Goal: Book appointment/travel/reservation

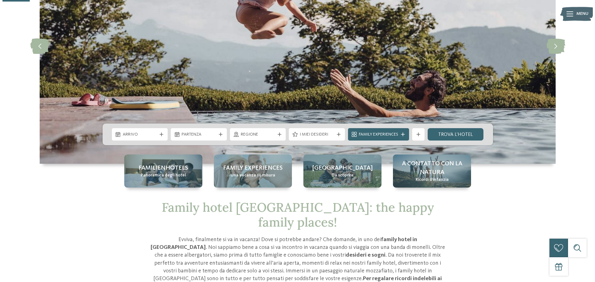
scroll to position [124, 0]
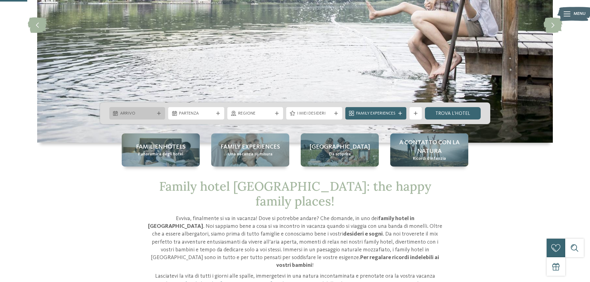
click at [145, 114] on span "Arrivo" at bounding box center [137, 114] width 34 height 6
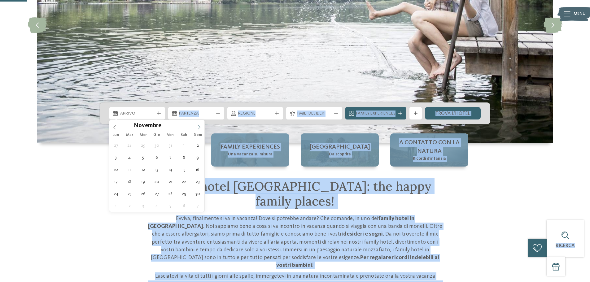
click at [201, 129] on icon at bounding box center [199, 127] width 4 height 4
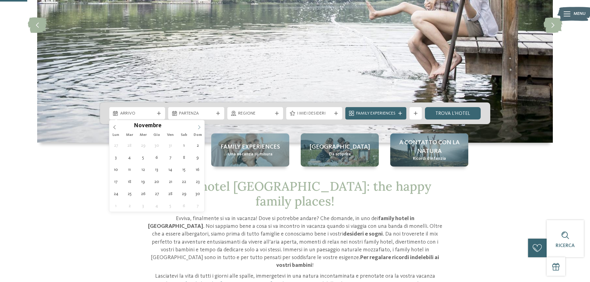
click at [201, 129] on icon at bounding box center [199, 127] width 4 height 4
type input "****"
click at [201, 129] on icon at bounding box center [199, 127] width 4 height 4
type div "[DATE]"
type input "****"
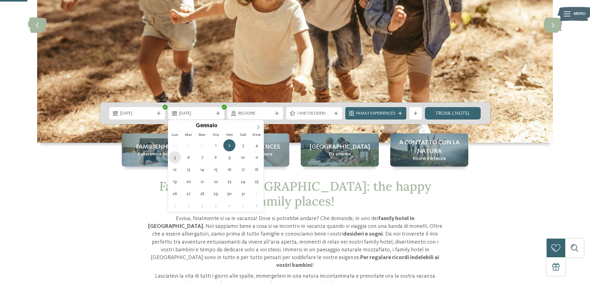
type div "[DATE]"
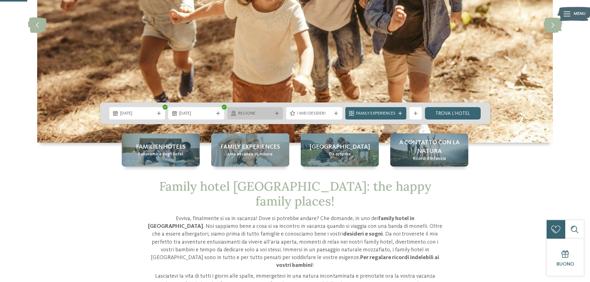
click at [263, 111] on span "Regione" at bounding box center [255, 114] width 34 height 6
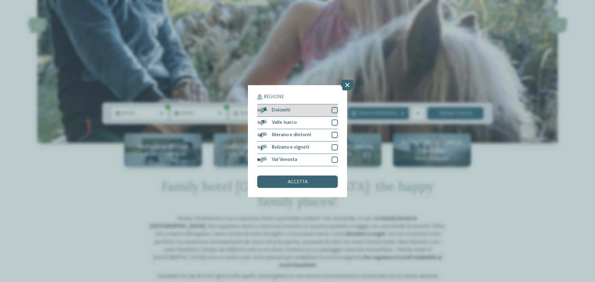
click at [334, 109] on div at bounding box center [334, 110] width 6 height 6
click at [333, 136] on div at bounding box center [334, 135] width 6 height 6
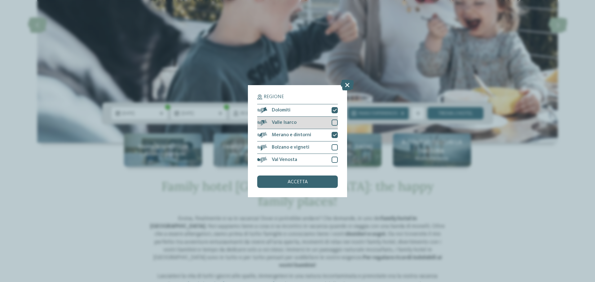
click at [334, 121] on div at bounding box center [334, 123] width 6 height 6
click at [334, 146] on div at bounding box center [334, 147] width 6 height 6
click at [334, 158] on div at bounding box center [334, 160] width 6 height 6
click at [324, 178] on div "accetta" at bounding box center [297, 182] width 81 height 12
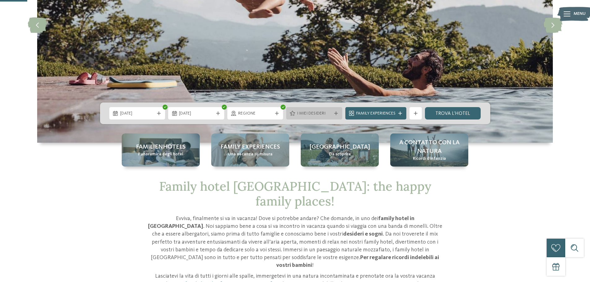
click at [320, 115] on span "I miei desideri" at bounding box center [314, 114] width 34 height 6
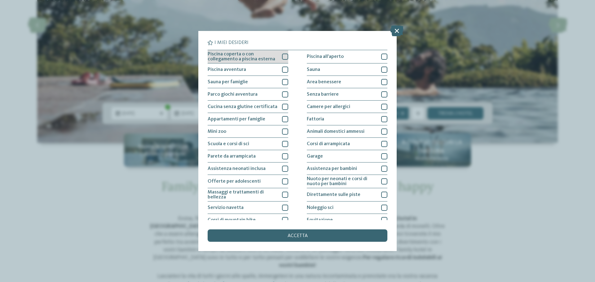
click at [285, 57] on div at bounding box center [285, 57] width 6 height 6
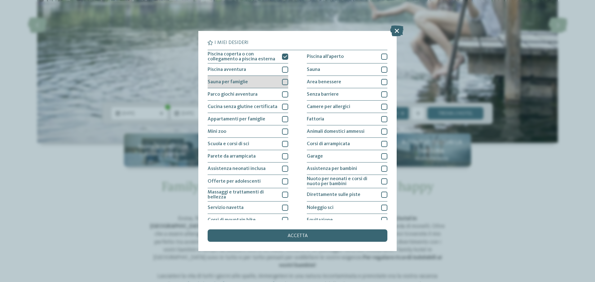
click at [285, 83] on div at bounding box center [285, 82] width 6 height 6
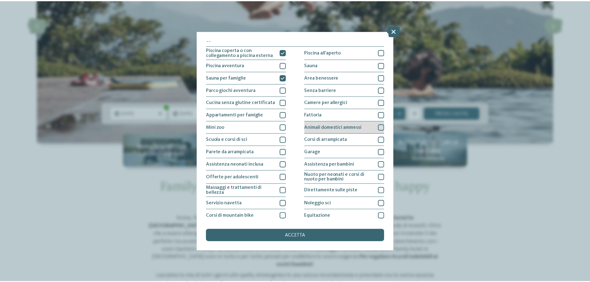
scroll to position [0, 0]
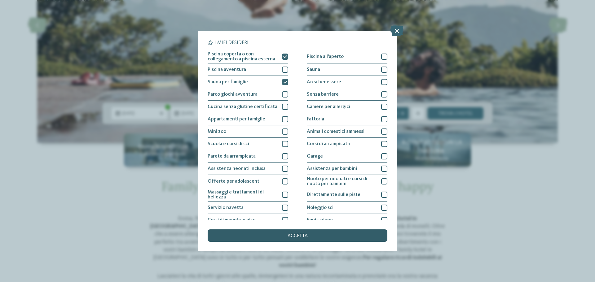
click at [325, 238] on div "accetta" at bounding box center [297, 235] width 180 height 12
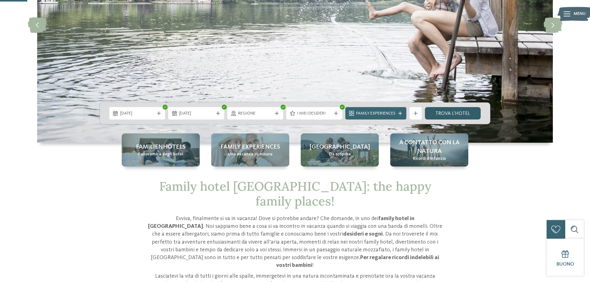
click at [445, 117] on link "trova l’hotel" at bounding box center [453, 113] width 56 height 12
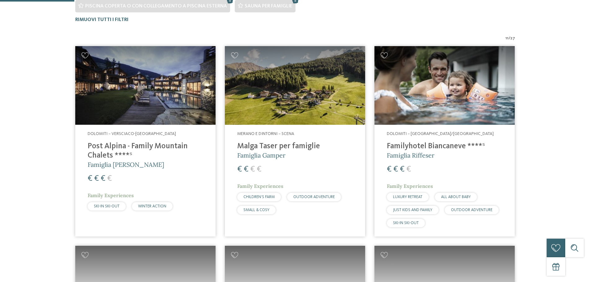
scroll to position [219, 0]
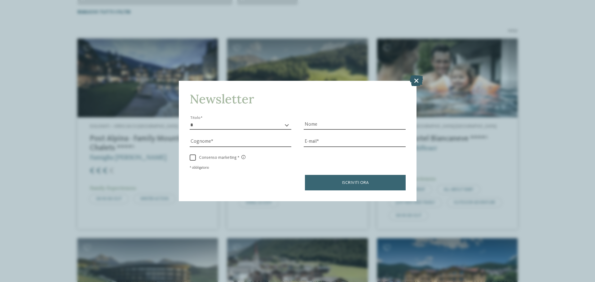
click at [418, 82] on icon at bounding box center [415, 80] width 13 height 11
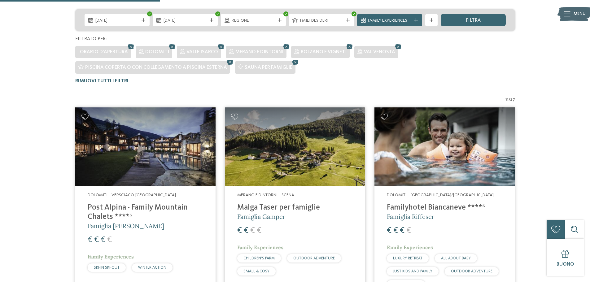
scroll to position [95, 0]
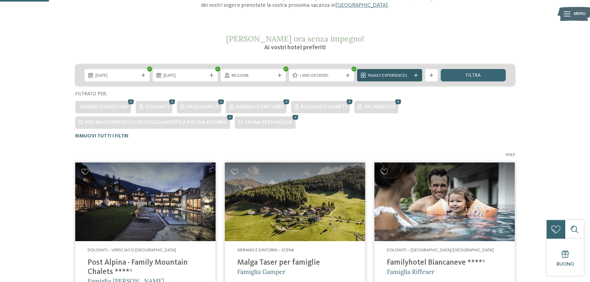
click at [370, 76] on span "Family Experiences" at bounding box center [389, 76] width 43 height 6
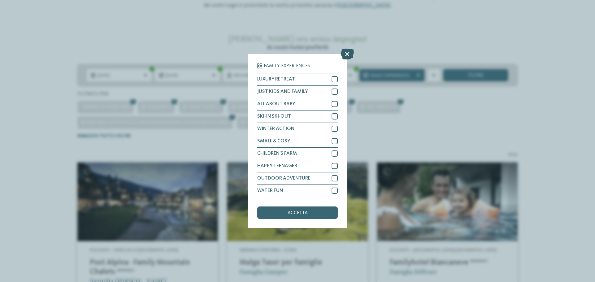
click at [348, 52] on icon at bounding box center [346, 53] width 13 height 11
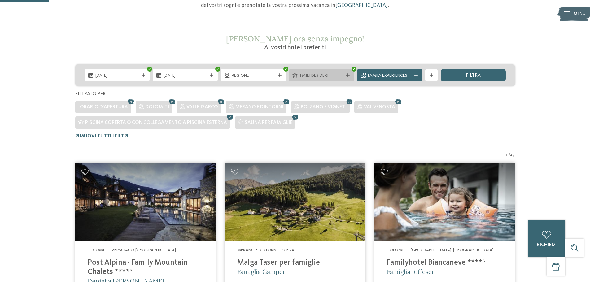
click at [328, 74] on span "I miei desideri" at bounding box center [321, 76] width 43 height 6
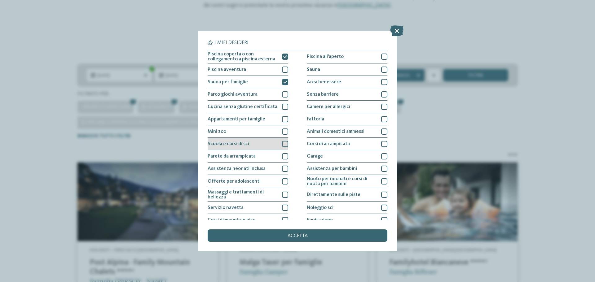
click at [282, 142] on div at bounding box center [285, 144] width 6 height 6
click at [306, 238] on div "accetta" at bounding box center [297, 235] width 180 height 12
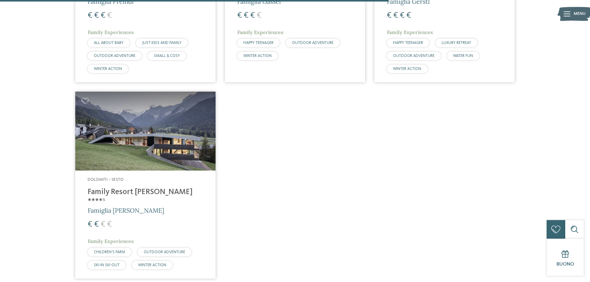
scroll to position [776, 0]
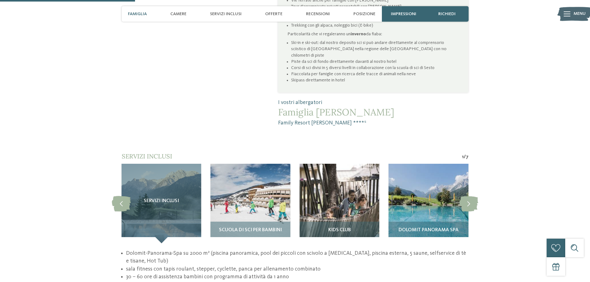
scroll to position [496, 0]
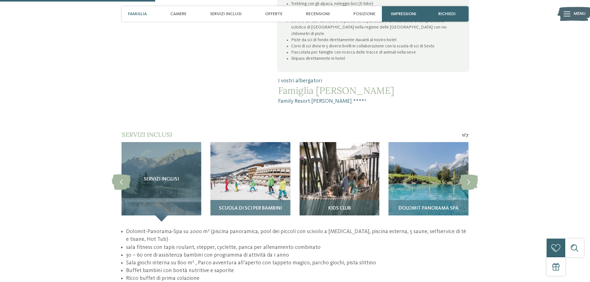
click at [262, 168] on img at bounding box center [251, 182] width 80 height 80
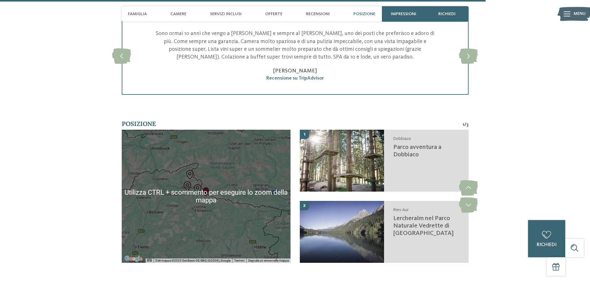
scroll to position [1517, 0]
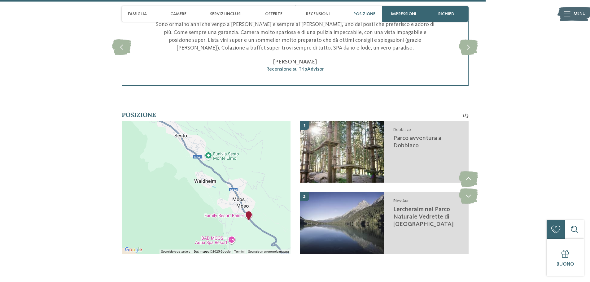
drag, startPoint x: 180, startPoint y: 139, endPoint x: 253, endPoint y: 217, distance: 106.5
click at [253, 217] on div at bounding box center [206, 187] width 169 height 133
